Goal: Task Accomplishment & Management: Use online tool/utility

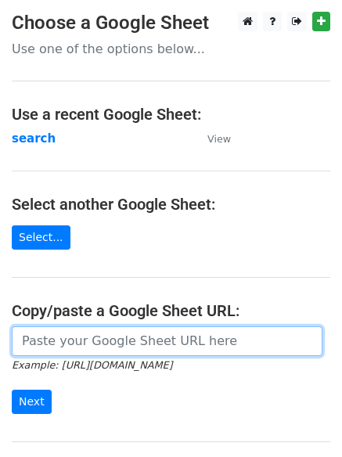
click at [82, 344] on input "url" at bounding box center [167, 341] width 311 height 30
type input "https://docs.google.com/spreadsheets/d/1nC6swY2bykXowXvoZEqmBNJbfxRVZVv91Ga-Idr…"
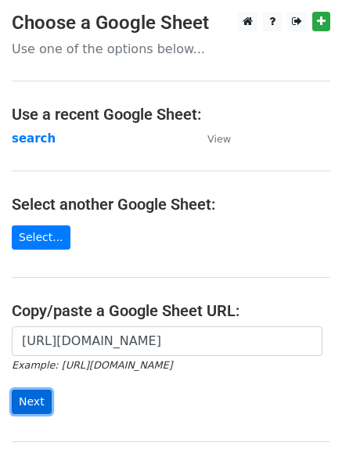
click at [24, 395] on input "Next" at bounding box center [32, 402] width 40 height 24
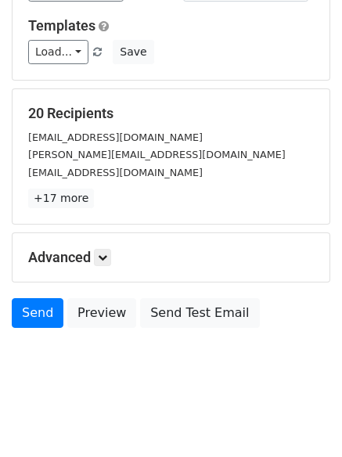
scroll to position [151, 0]
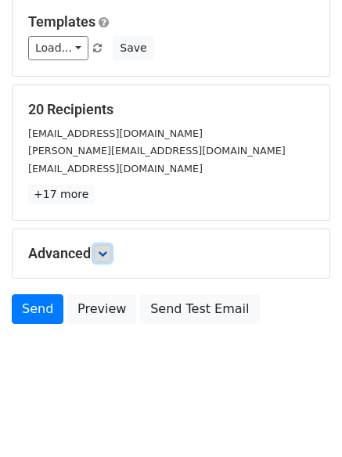
click at [103, 254] on icon at bounding box center [102, 253] width 9 height 9
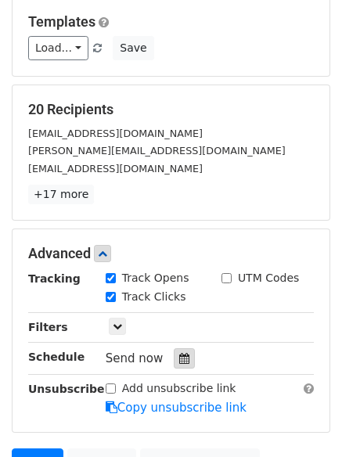
click at [179, 355] on icon at bounding box center [184, 358] width 10 height 11
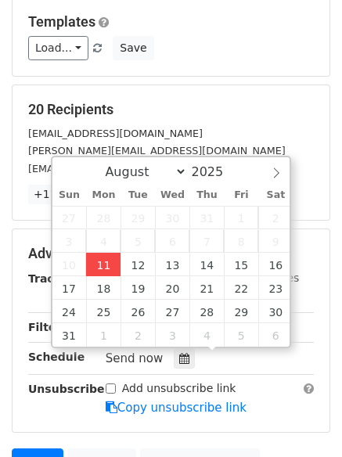
type input "2025-08-11 13:20"
type input "01"
type input "20"
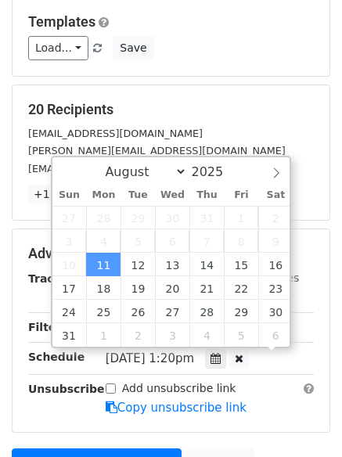
scroll to position [1, 0]
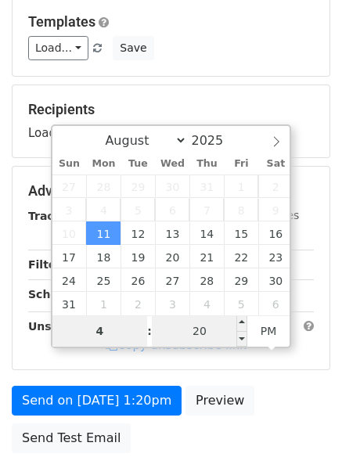
type input "4"
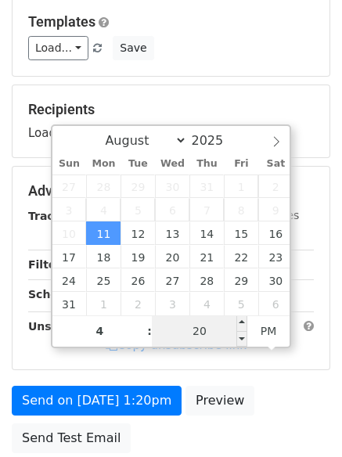
type input "2025-08-11 16:20"
type input "04"
click at [204, 326] on input "20" at bounding box center [200, 330] width 96 height 31
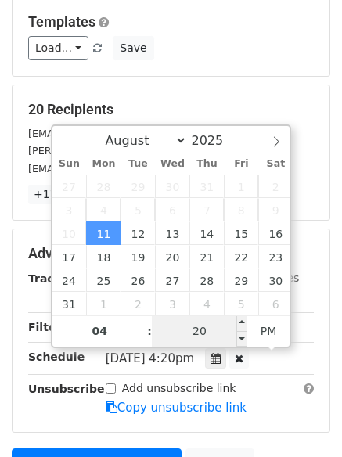
type input "0"
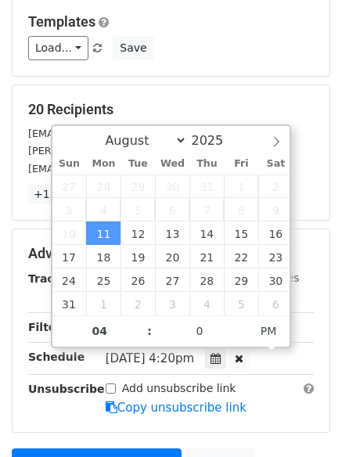
type input "2025-08-11 16:00"
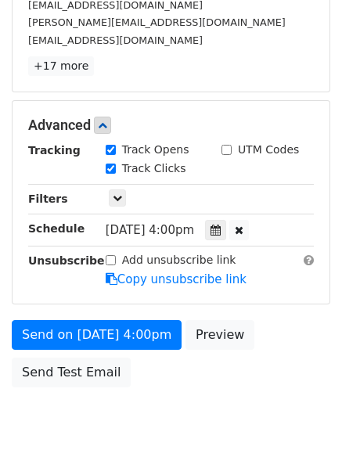
scroll to position [342, 0]
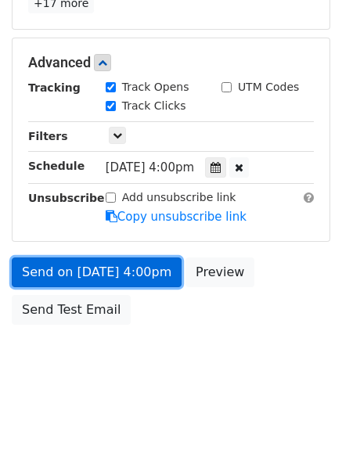
click at [104, 269] on link "Send on Aug 11 at 4:00pm" at bounding box center [97, 273] width 170 height 30
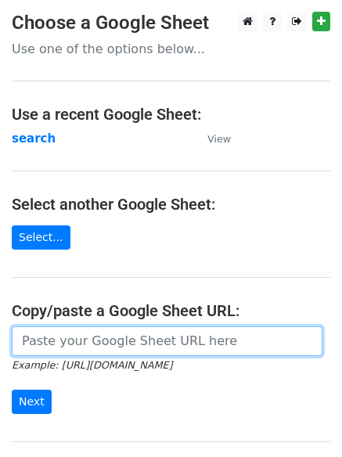
click at [114, 335] on input "url" at bounding box center [167, 341] width 311 height 30
type input "https://docs.google.com/spreadsheets/d/1nC6swY2bykXowXvoZEqmBNJbfxRVZVv91Ga-Idr…"
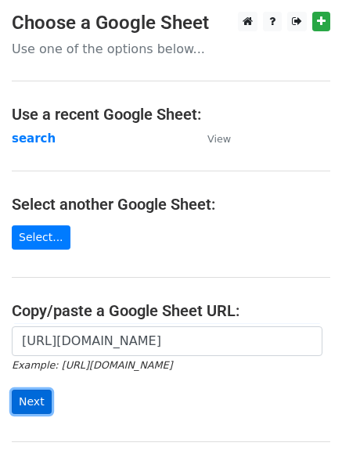
click at [29, 403] on input "Next" at bounding box center [32, 402] width 40 height 24
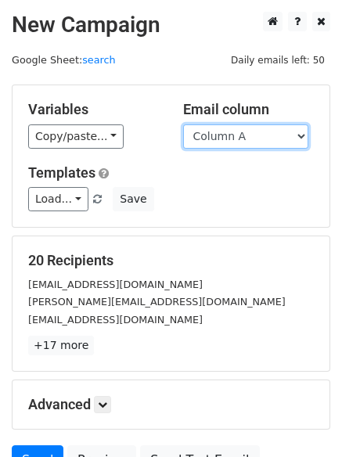
click at [305, 131] on select "Column A Column B Column C Column D" at bounding box center [245, 136] width 125 height 24
select select "Column B"
click at [183, 124] on select "Column A Column B Column C Column D" at bounding box center [245, 136] width 125 height 24
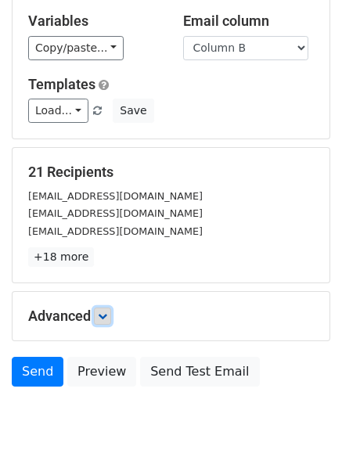
click at [105, 315] on icon at bounding box center [102, 316] width 9 height 9
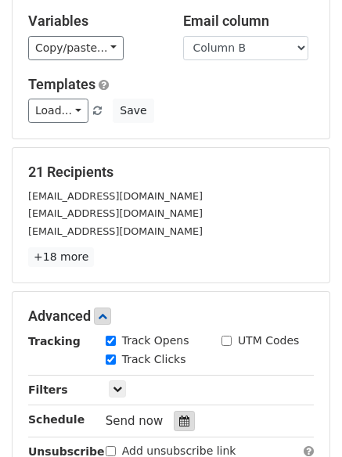
click at [178, 415] on div at bounding box center [184, 421] width 21 height 20
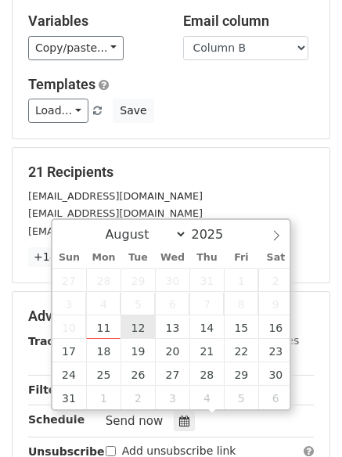
type input "[DATE] 12:00"
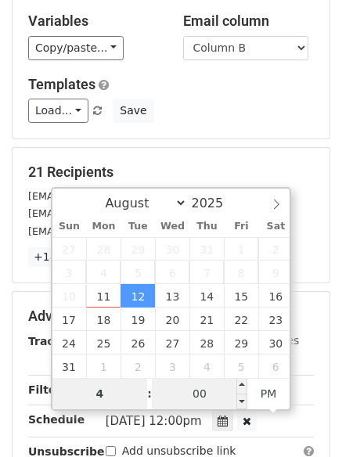
type input "4"
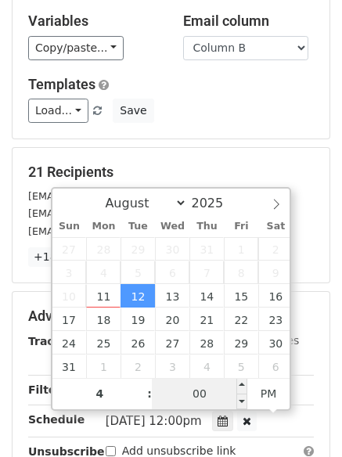
type input "2025-08-12 16:00"
type input "04"
click at [191, 383] on input "00" at bounding box center [200, 393] width 96 height 31
type input "5"
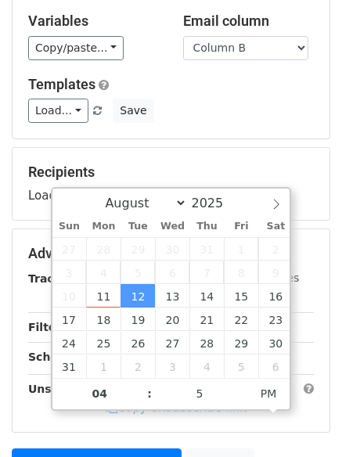
type input "2025-08-12 16:05"
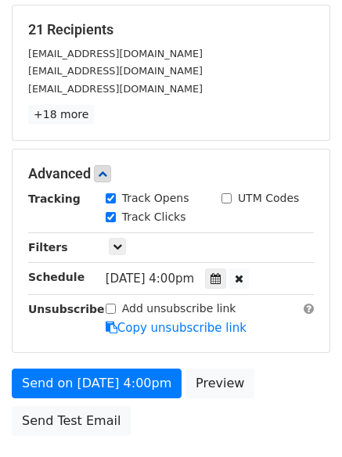
scroll to position [238, 0]
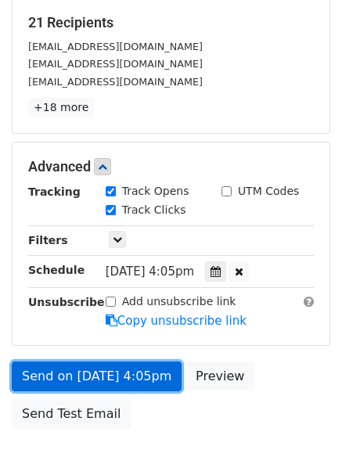
click at [94, 376] on link "Send on Aug 12 at 4:05pm" at bounding box center [97, 377] width 170 height 30
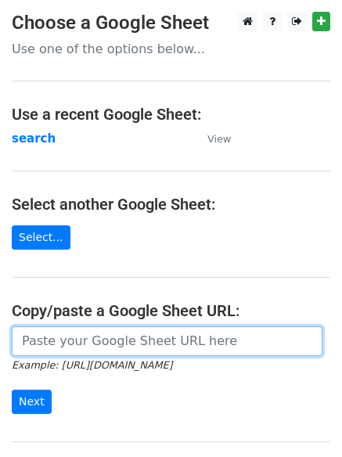
click at [109, 339] on input "url" at bounding box center [167, 341] width 311 height 30
type input "https://docs.google.com/spreadsheets/d/1nC6swY2bykXowXvoZEqmBNJbfxRVZVv91Ga-Idr…"
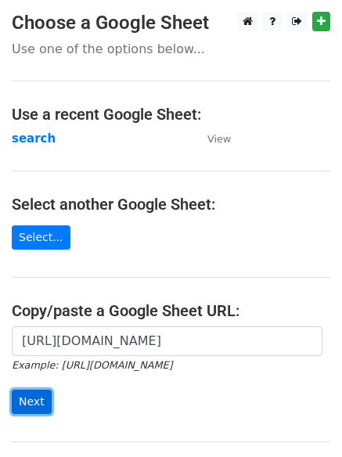
click at [29, 395] on input "Next" at bounding box center [32, 402] width 40 height 24
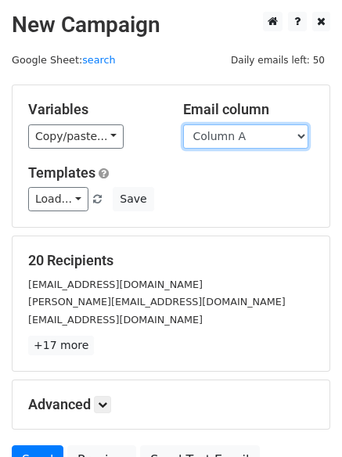
click at [300, 134] on select "Column A Column B Column C Column D" at bounding box center [245, 136] width 125 height 24
select select "Column C"
click at [183, 124] on select "Column A Column B Column C Column D" at bounding box center [245, 136] width 125 height 24
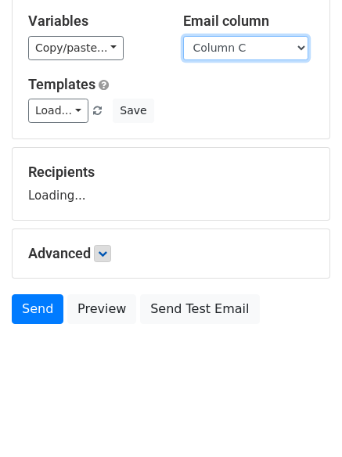
scroll to position [149, 0]
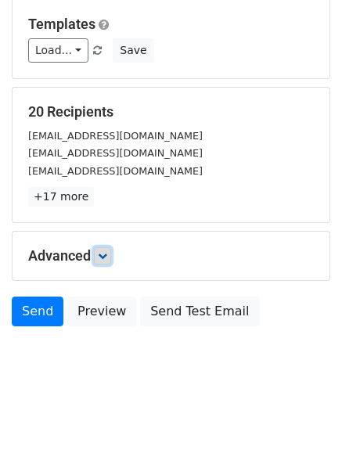
click at [106, 258] on icon at bounding box center [102, 255] width 9 height 9
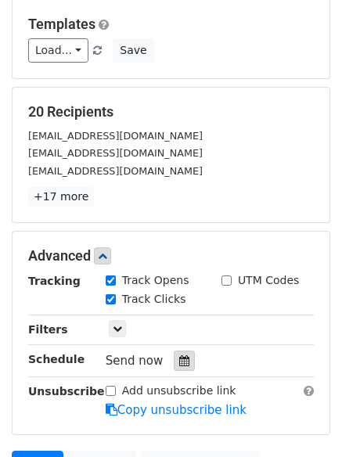
click at [179, 360] on icon at bounding box center [184, 360] width 10 height 11
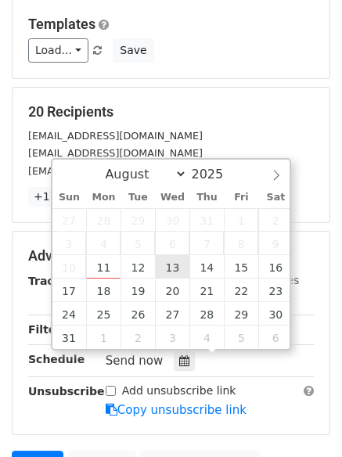
type input "2025-08-13 12:00"
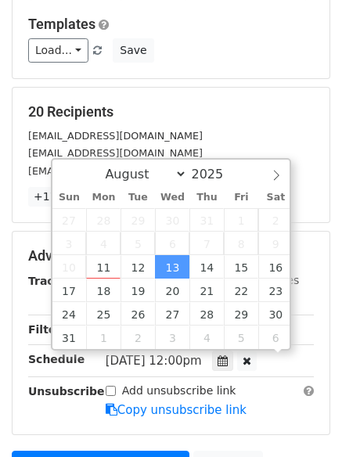
scroll to position [1, 0]
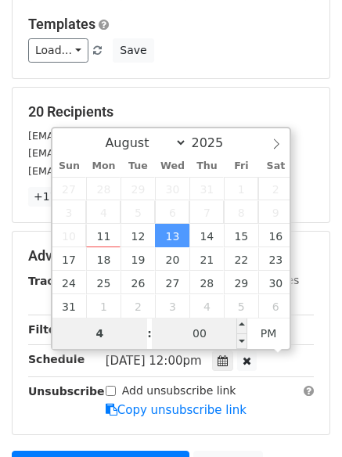
type input "4"
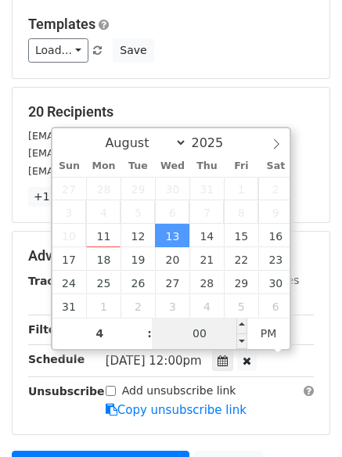
type input "2025-08-13 16:00"
type input "04"
click at [197, 331] on input "00" at bounding box center [200, 333] width 96 height 31
type input "10"
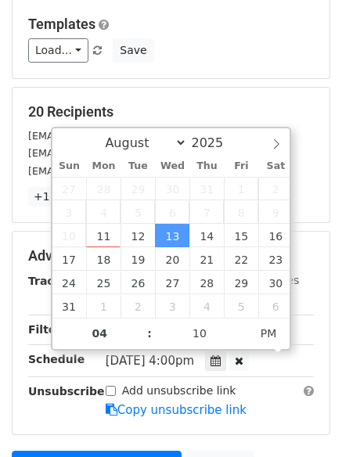
type input "2025-08-13 16:10"
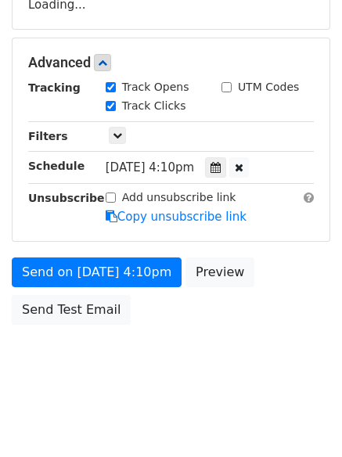
scroll to position [325, 0]
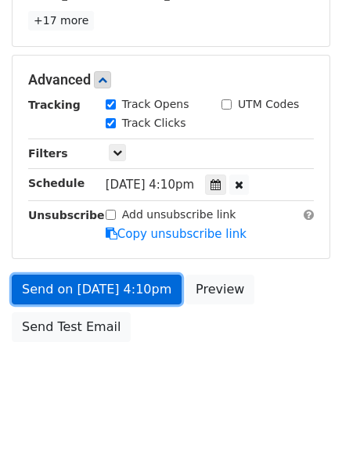
click at [96, 286] on link "Send on Aug 13 at 4:10pm" at bounding box center [97, 290] width 170 height 30
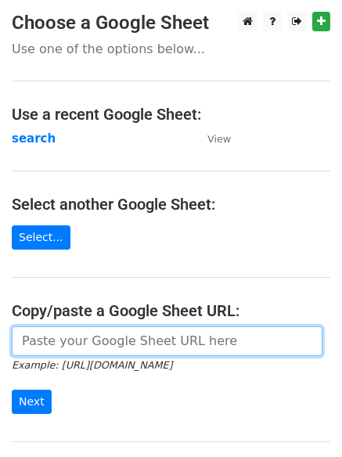
click at [120, 342] on input "url" at bounding box center [167, 341] width 311 height 30
type input "https://docs.google.com/spreadsheets/d/1nC6swY2bykXowXvoZEqmBNJbfxRVZVv91Ga-Idr…"
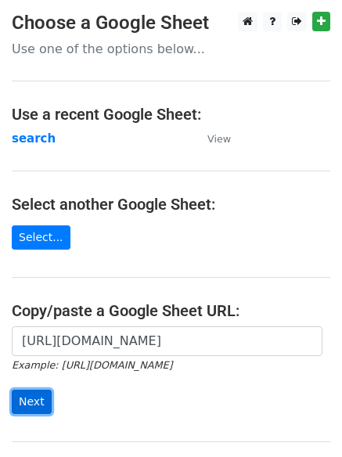
click at [27, 397] on input "Next" at bounding box center [32, 402] width 40 height 24
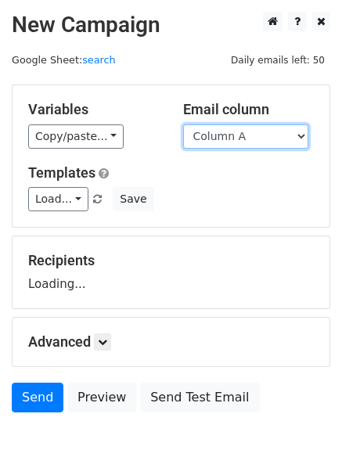
drag, startPoint x: 303, startPoint y: 135, endPoint x: 277, endPoint y: 145, distance: 27.5
click at [303, 135] on select "Column A Column B Column C Column D" at bounding box center [245, 136] width 125 height 24
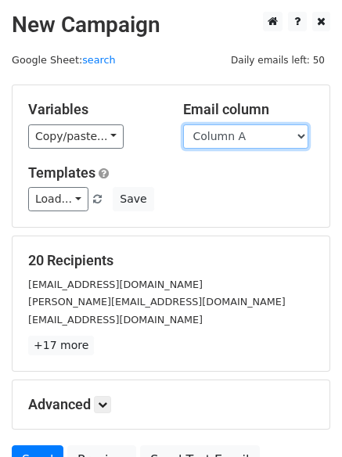
click at [303, 135] on select "Column A Column B Column C Column D" at bounding box center [245, 136] width 125 height 24
select select "Column D"
click at [183, 124] on select "Column A Column B Column C Column D" at bounding box center [245, 136] width 125 height 24
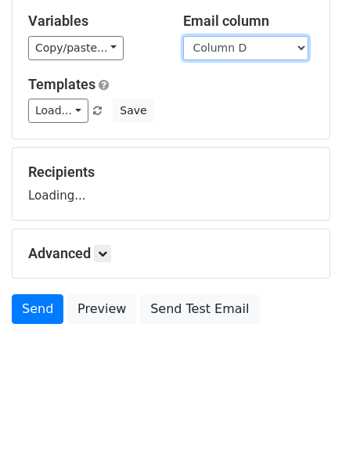
scroll to position [89, 0]
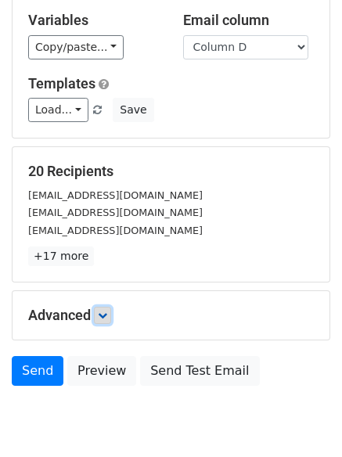
click at [103, 317] on icon at bounding box center [102, 315] width 9 height 9
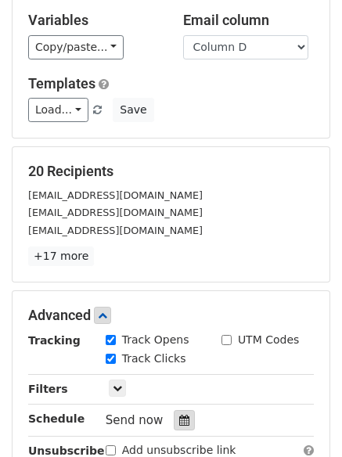
click at [179, 417] on icon at bounding box center [184, 420] width 10 height 11
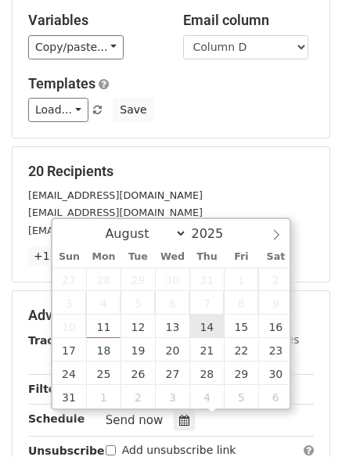
type input "[DATE] 12:00"
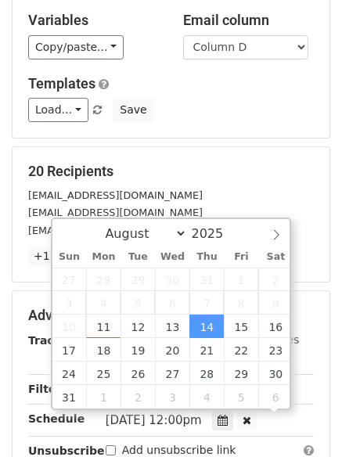
scroll to position [1, 0]
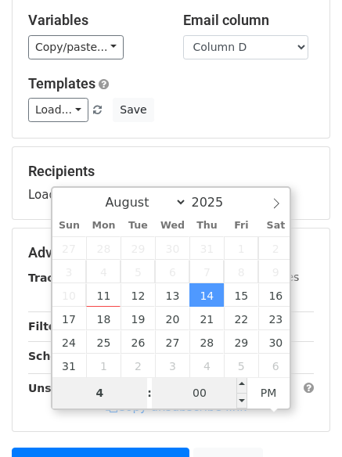
type input "4"
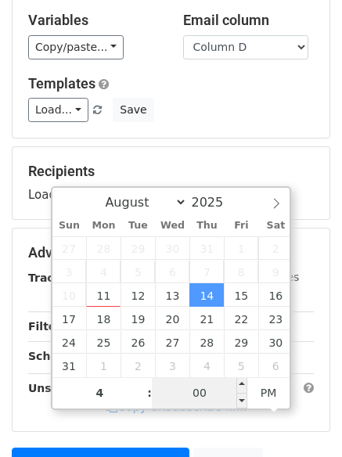
type input "[DATE] 16:00"
type input "04"
click at [207, 396] on input "00" at bounding box center [200, 392] width 96 height 31
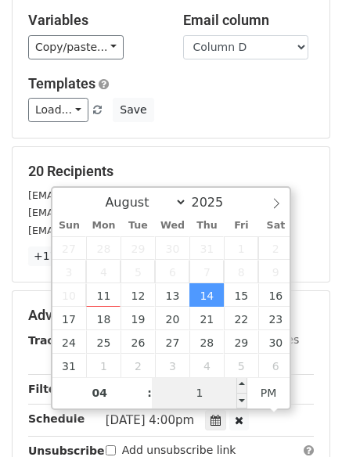
type input "15"
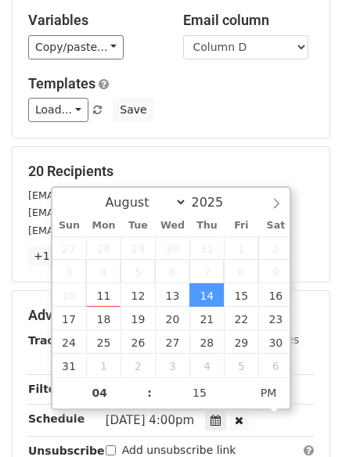
type input "[DATE] 16:15"
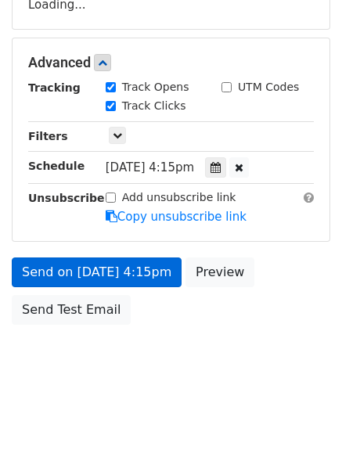
scroll to position [299, 0]
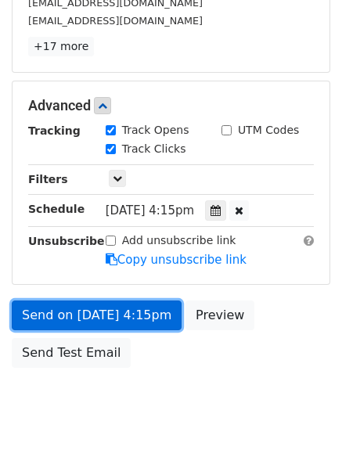
click at [81, 312] on link "Send on [DATE] 4:15pm" at bounding box center [97, 316] width 170 height 30
